Goal: Information Seeking & Learning: Learn about a topic

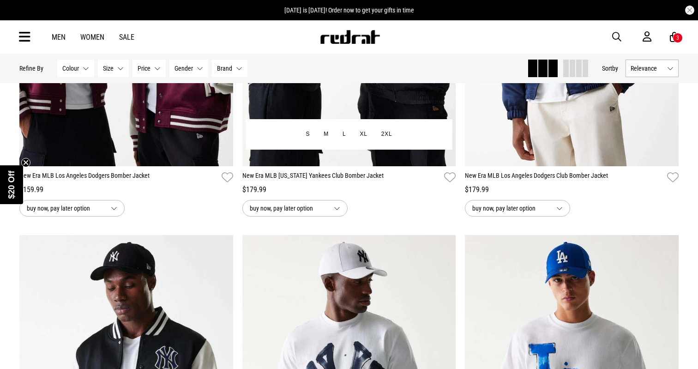
scroll to position [1083, 0]
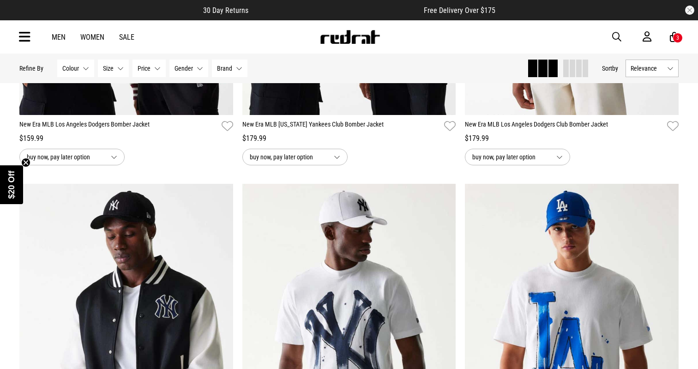
click at [122, 33] on link "Sale" at bounding box center [126, 37] width 15 height 9
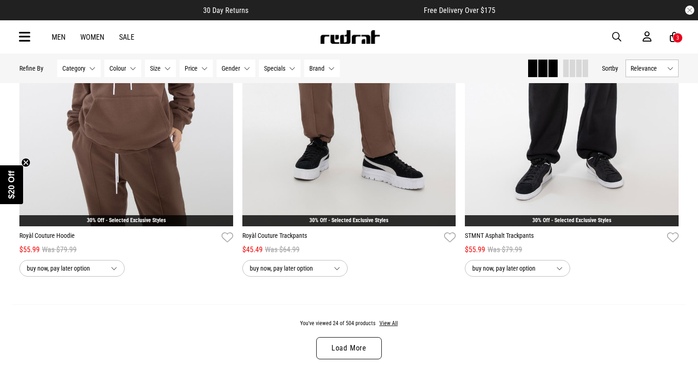
scroll to position [2857, 0]
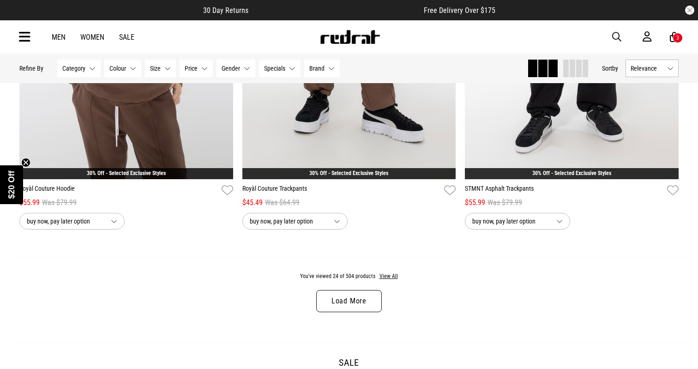
click at [335, 307] on link "Load More" at bounding box center [349, 301] width 66 height 22
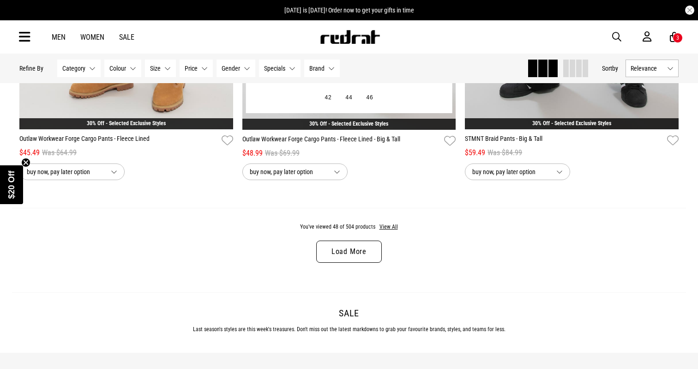
scroll to position [5935, 0]
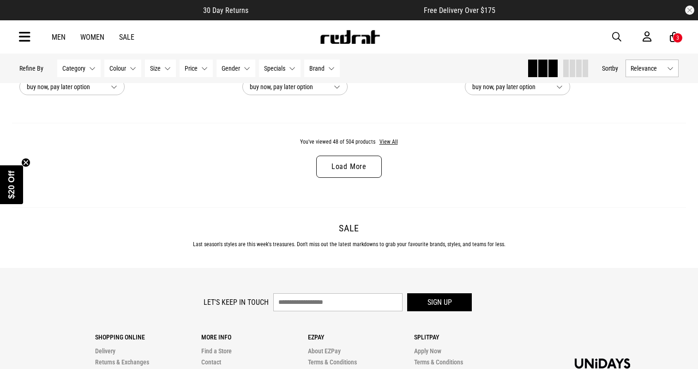
click at [387, 146] on div "You've viewed 48 of 504 products View All Load More" at bounding box center [349, 165] width 674 height 84
click at [387, 145] on button "View All" at bounding box center [388, 142] width 19 height 8
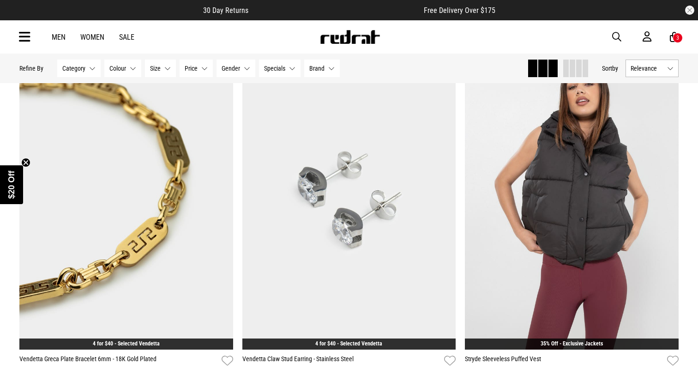
scroll to position [7080, 0]
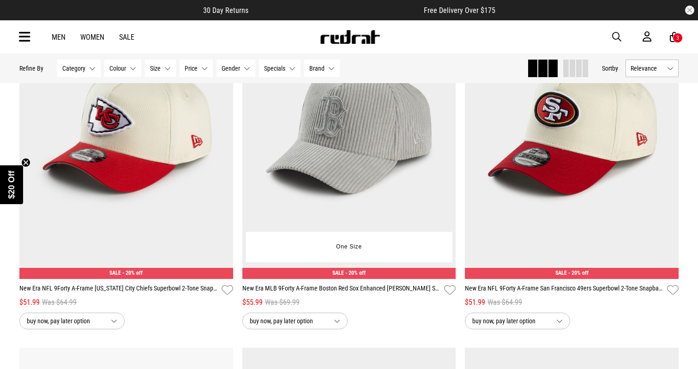
scroll to position [10830, 0]
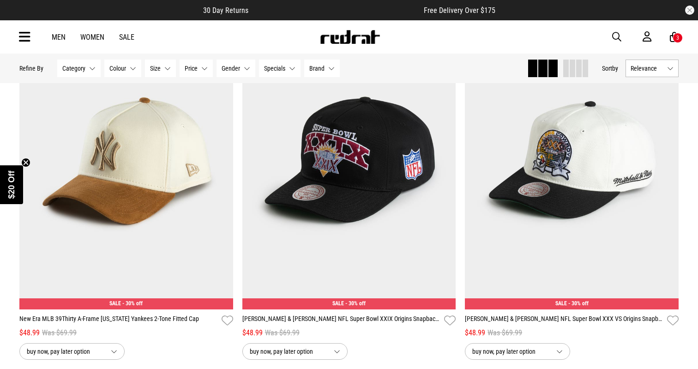
scroll to position [17814, 0]
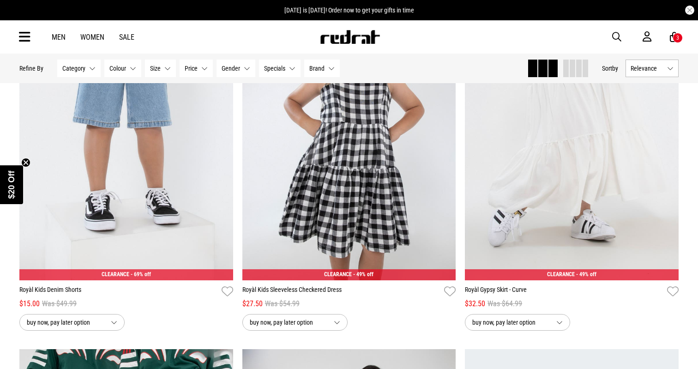
scroll to position [20781, 0]
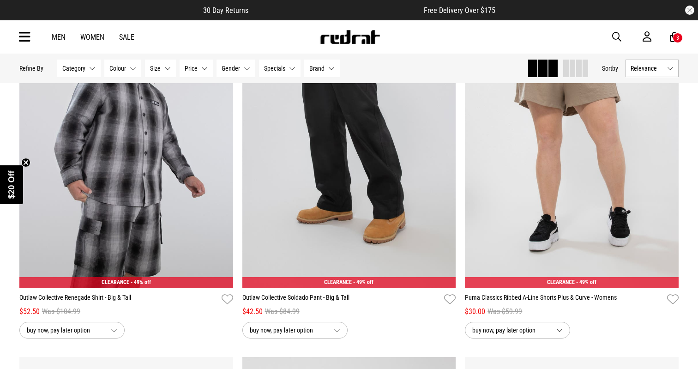
scroll to position [24086, 0]
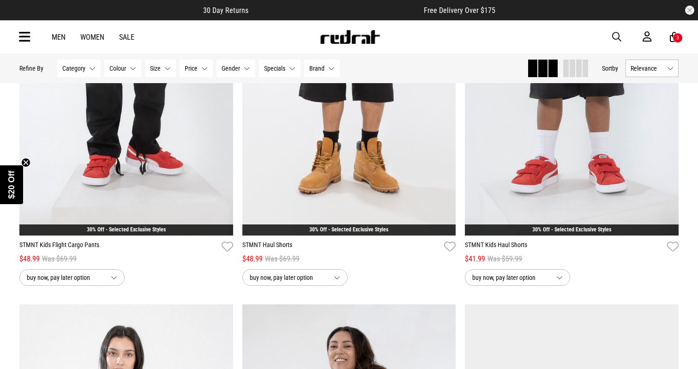
scroll to position [28579, 0]
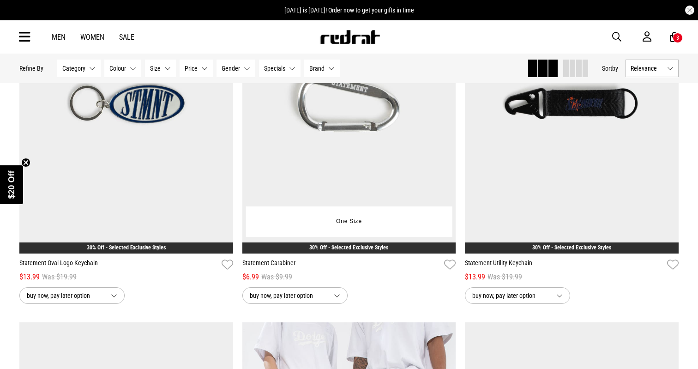
scroll to position [31110, 0]
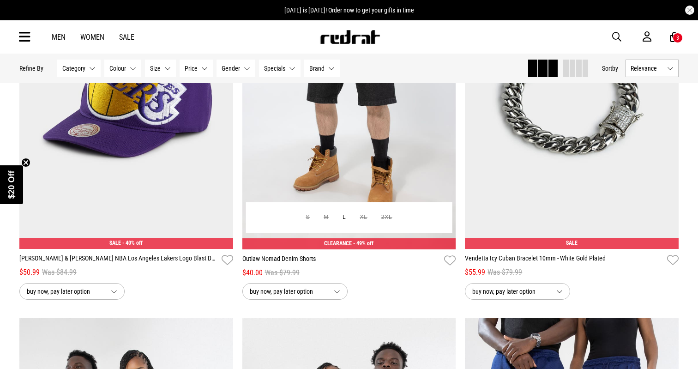
scroll to position [34799, 0]
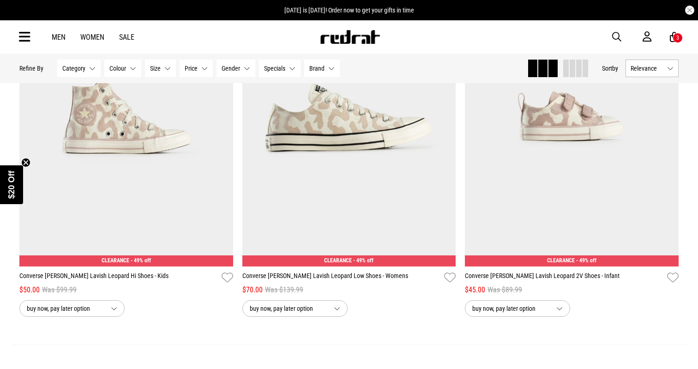
scroll to position [38130, 0]
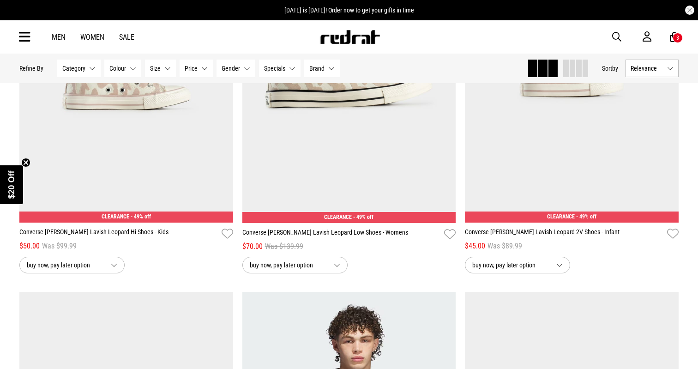
click at [618, 40] on span "button" at bounding box center [616, 36] width 9 height 11
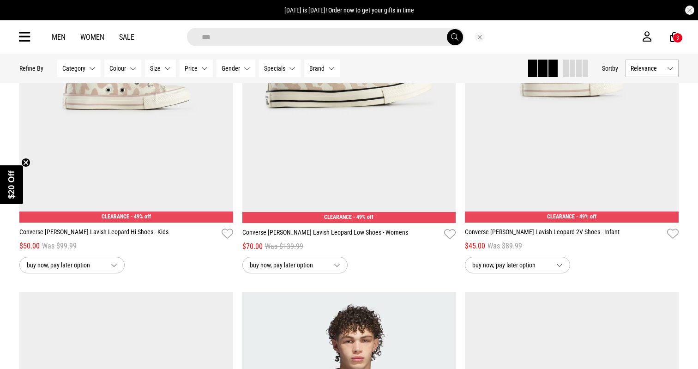
scroll to position [38127, 0]
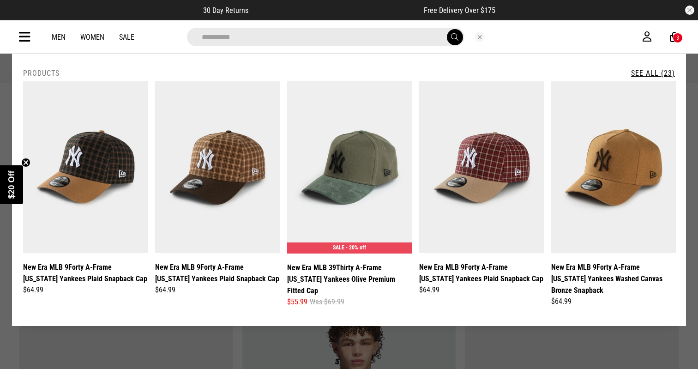
type input "**********"
click at [454, 37] on button "submit" at bounding box center [455, 37] width 16 height 16
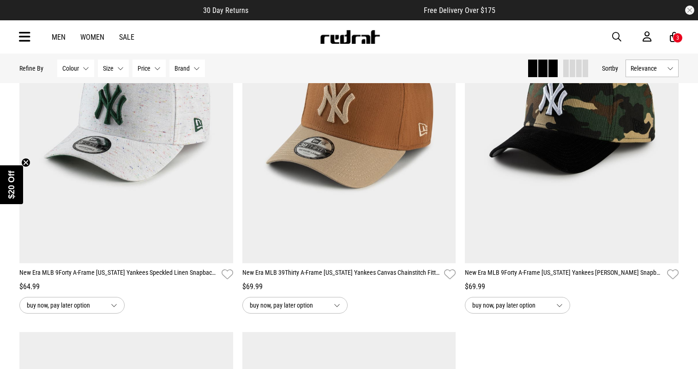
scroll to position [2334, 0]
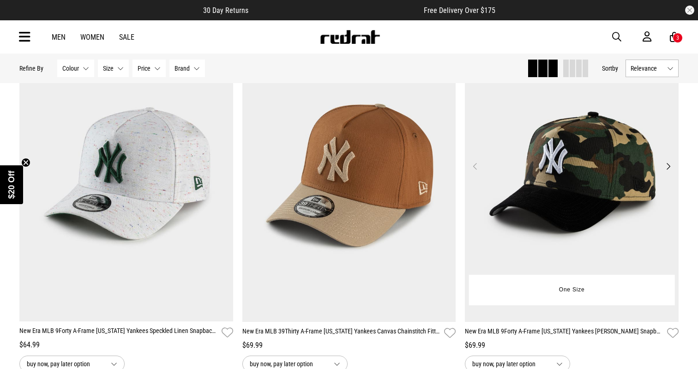
click at [551, 138] on img at bounding box center [572, 171] width 214 height 299
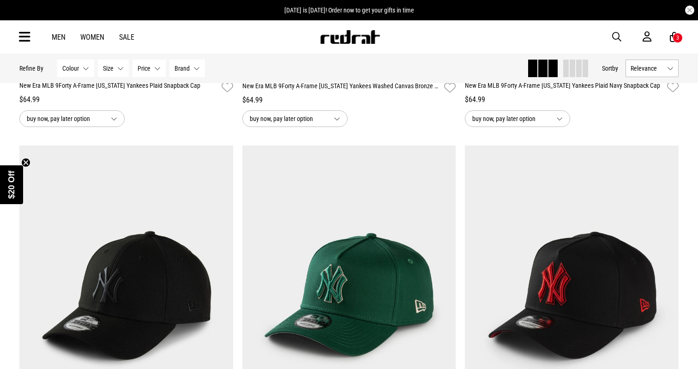
scroll to position [767, 0]
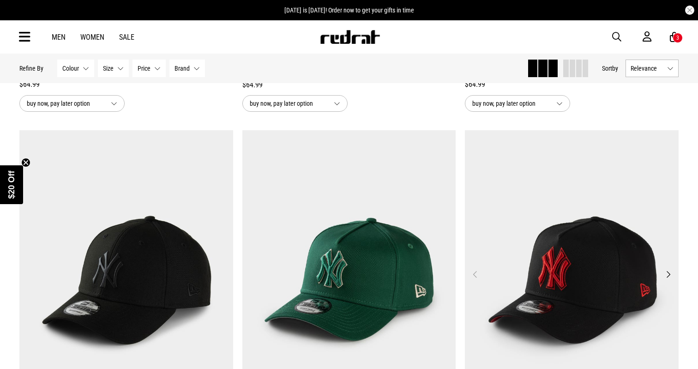
click at [551, 248] on img at bounding box center [572, 279] width 214 height 299
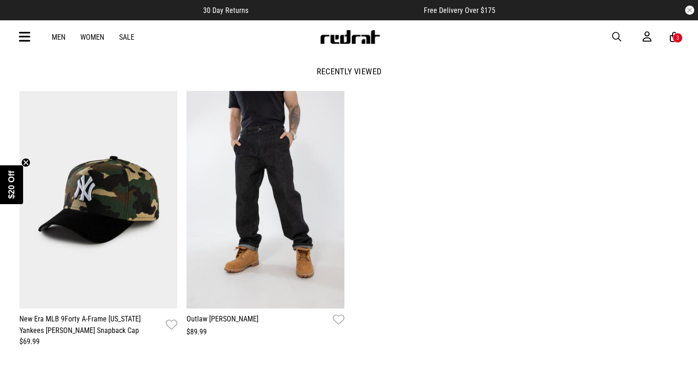
scroll to position [1103, 0]
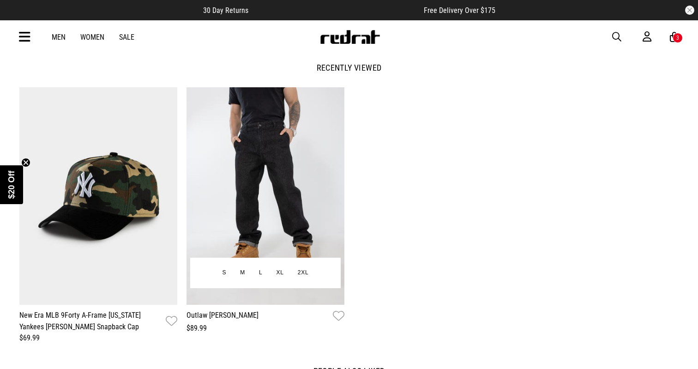
click at [331, 192] on img at bounding box center [266, 196] width 158 height 218
